Goal: Entertainment & Leisure: Consume media (video, audio)

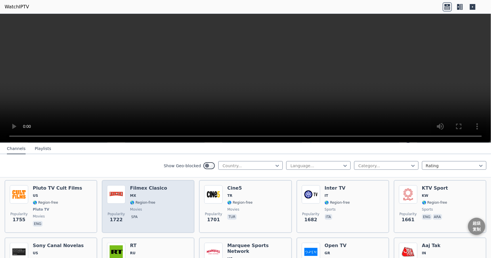
scroll to position [460, 0]
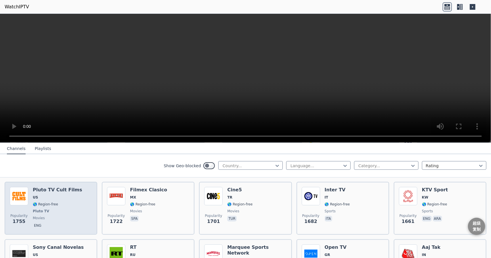
click at [89, 205] on div "Popularity 1755 Pluto TV Cult Films US 🌎 Region-free Pluto TV movies eng" at bounding box center [51, 208] width 82 height 43
click at [68, 191] on h6 "Pluto TV Cult Films" at bounding box center [57, 190] width 49 height 6
drag, startPoint x: 81, startPoint y: 189, endPoint x: 33, endPoint y: 190, distance: 48.3
click at [33, 190] on div "Popularity 1755 Pluto TV Cult Films US 🌎 Region-free Pluto TV movies eng" at bounding box center [51, 208] width 82 height 43
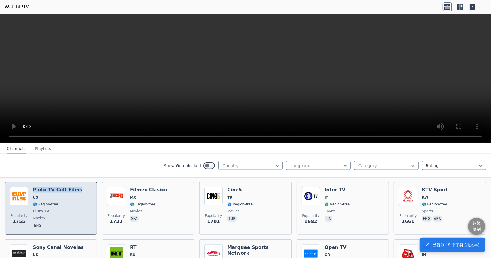
copy h6 "Pluto TV Cult Films"
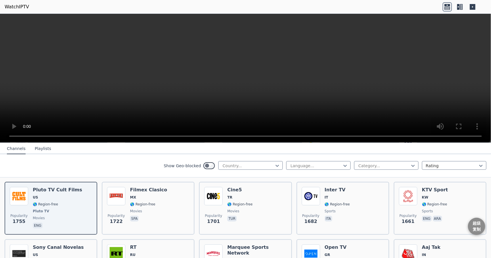
click at [91, 155] on div "Show Geo-blocked Country... Language... Category... Rating" at bounding box center [245, 165] width 491 height 23
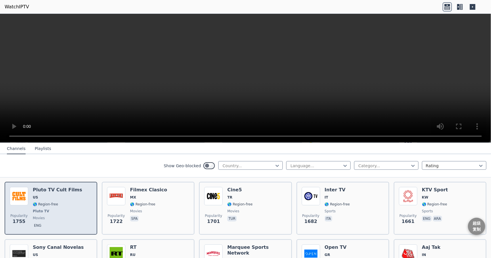
click at [58, 188] on h6 "Pluto TV Cult Films" at bounding box center [57, 190] width 49 height 6
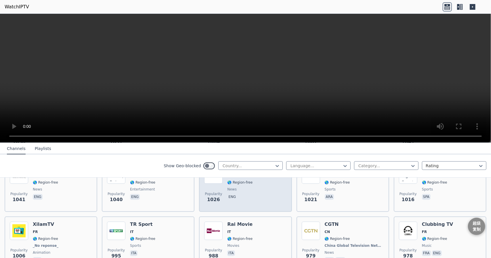
scroll to position [1006, 0]
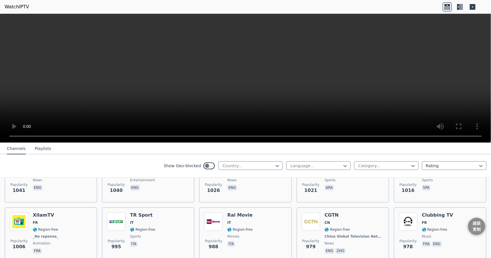
click at [461, 9] on icon at bounding box center [459, 6] width 9 height 9
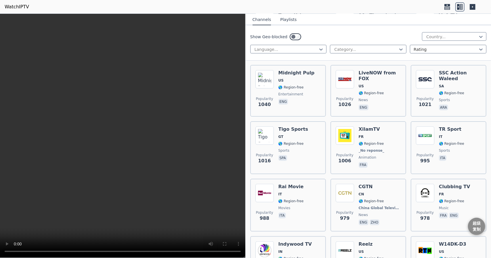
scroll to position [1609, 0]
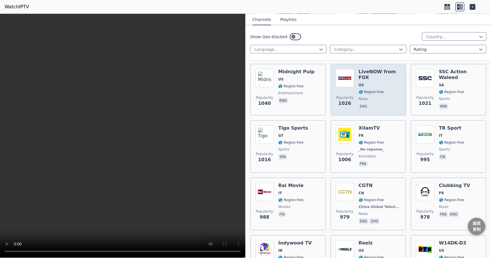
click at [383, 103] on span "eng" at bounding box center [379, 106] width 42 height 7
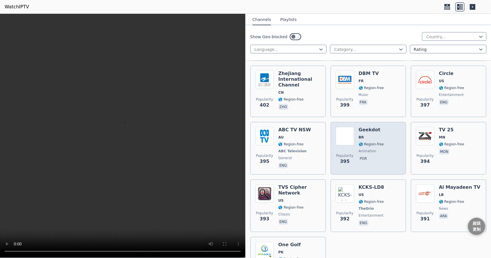
scroll to position [4745, 0]
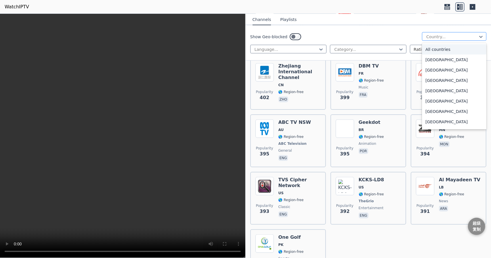
click at [434, 35] on div at bounding box center [451, 37] width 52 height 6
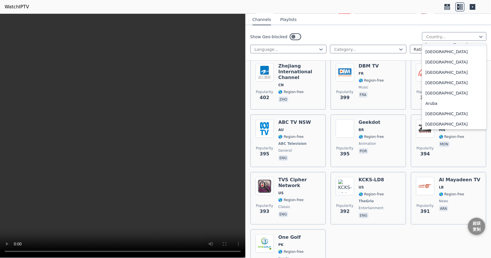
scroll to position [0, 0]
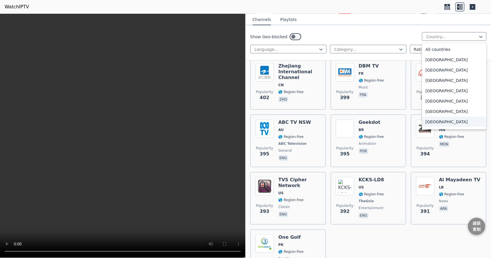
click at [439, 123] on div "[GEOGRAPHIC_DATA]" at bounding box center [454, 122] width 64 height 10
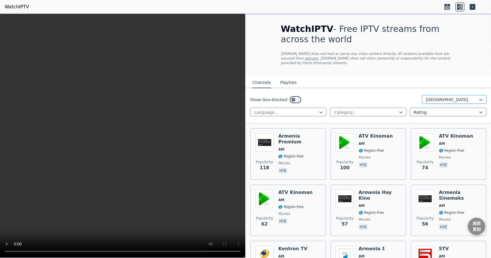
click at [441, 98] on div at bounding box center [451, 100] width 52 height 6
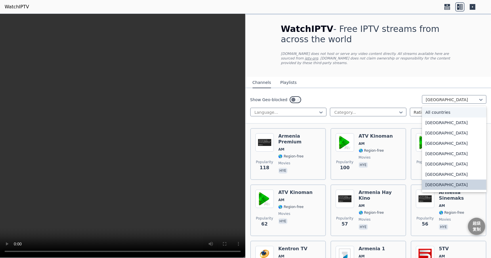
click at [443, 108] on div "All countries" at bounding box center [454, 112] width 64 height 10
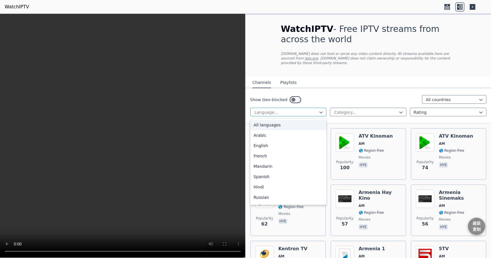
click at [287, 108] on div "Language..." at bounding box center [288, 112] width 76 height 9
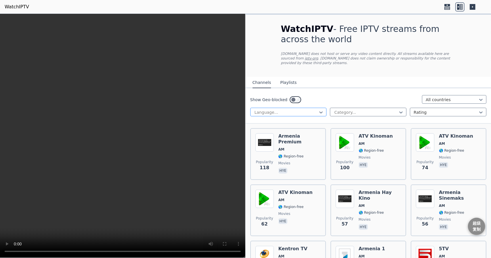
click at [287, 108] on div "Language..." at bounding box center [288, 112] width 76 height 9
click at [285, 80] on button "Playlists" at bounding box center [288, 82] width 16 height 11
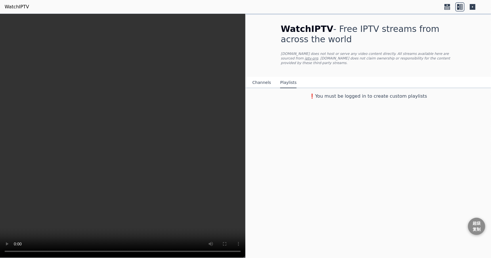
click at [253, 82] on button "Channels" at bounding box center [261, 82] width 19 height 11
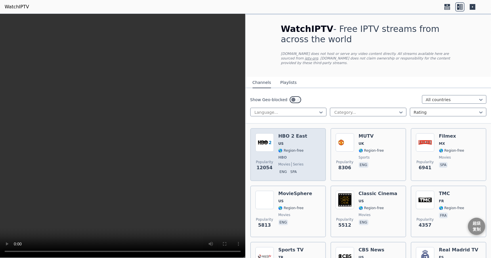
scroll to position [144, 0]
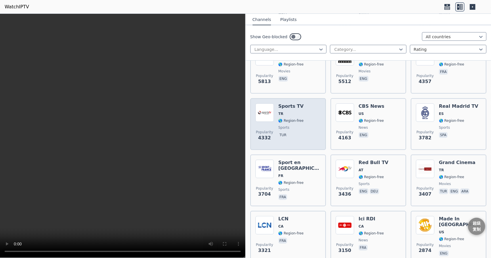
click at [304, 113] on div "Popularity 4332 Sports TV TR 🌎 Region-free sports tur" at bounding box center [287, 123] width 65 height 41
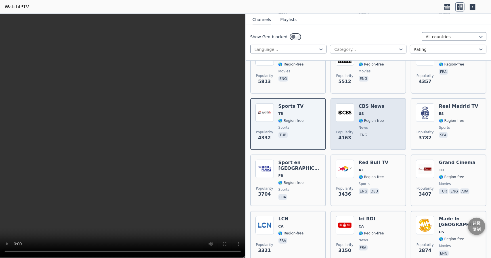
click at [377, 108] on h6 "CBS News" at bounding box center [371, 106] width 26 height 6
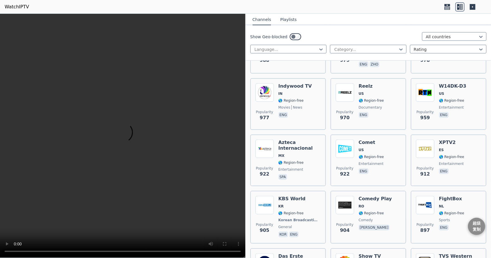
scroll to position [1868, 0]
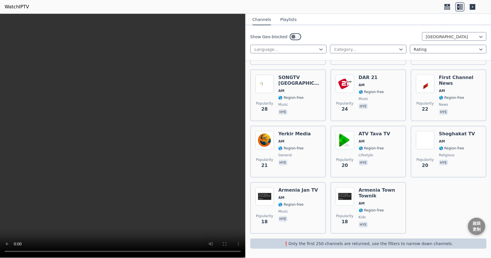
scroll to position [340, 0]
